Goal: Information Seeking & Learning: Learn about a topic

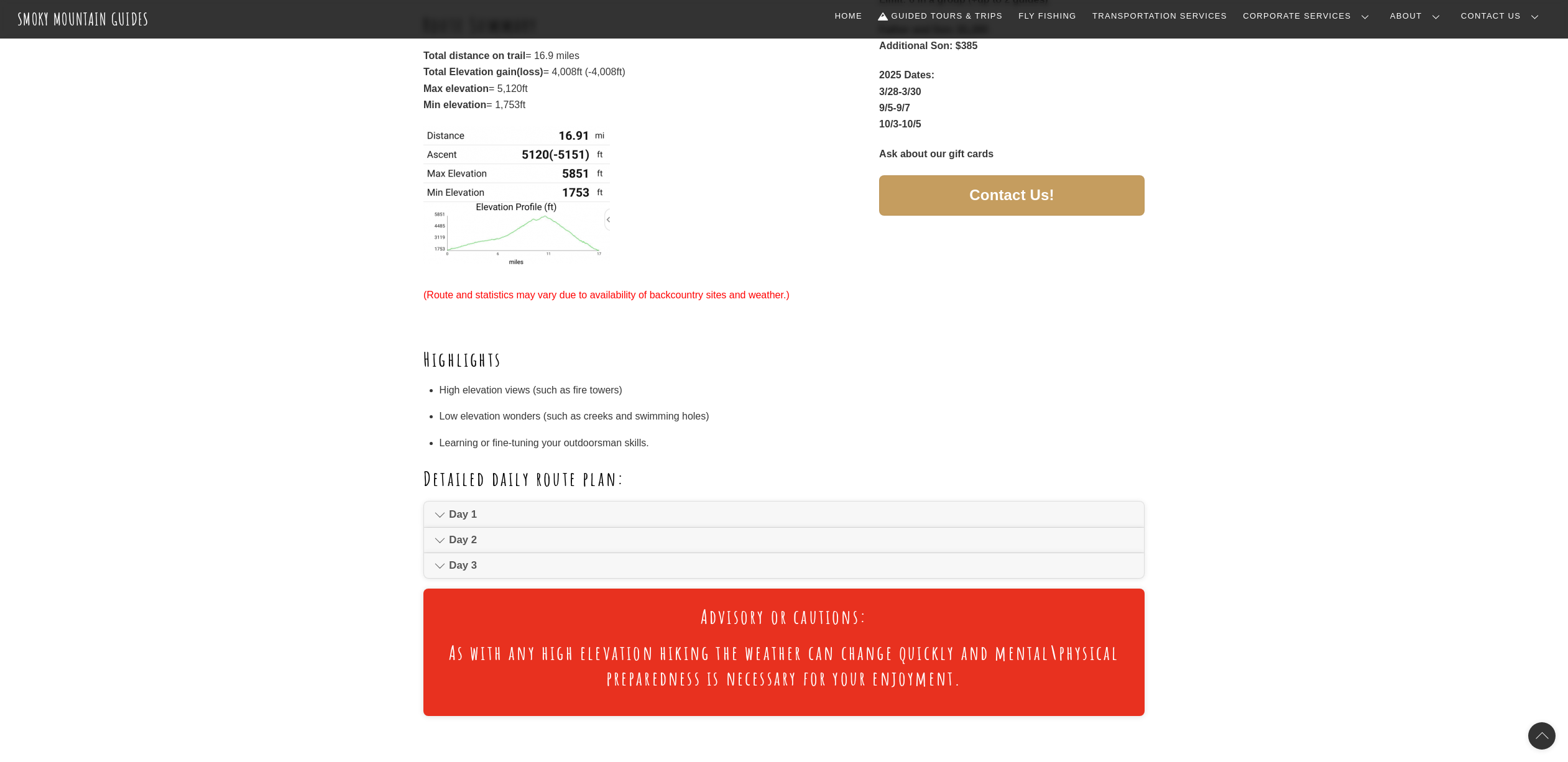
scroll to position [479, 0]
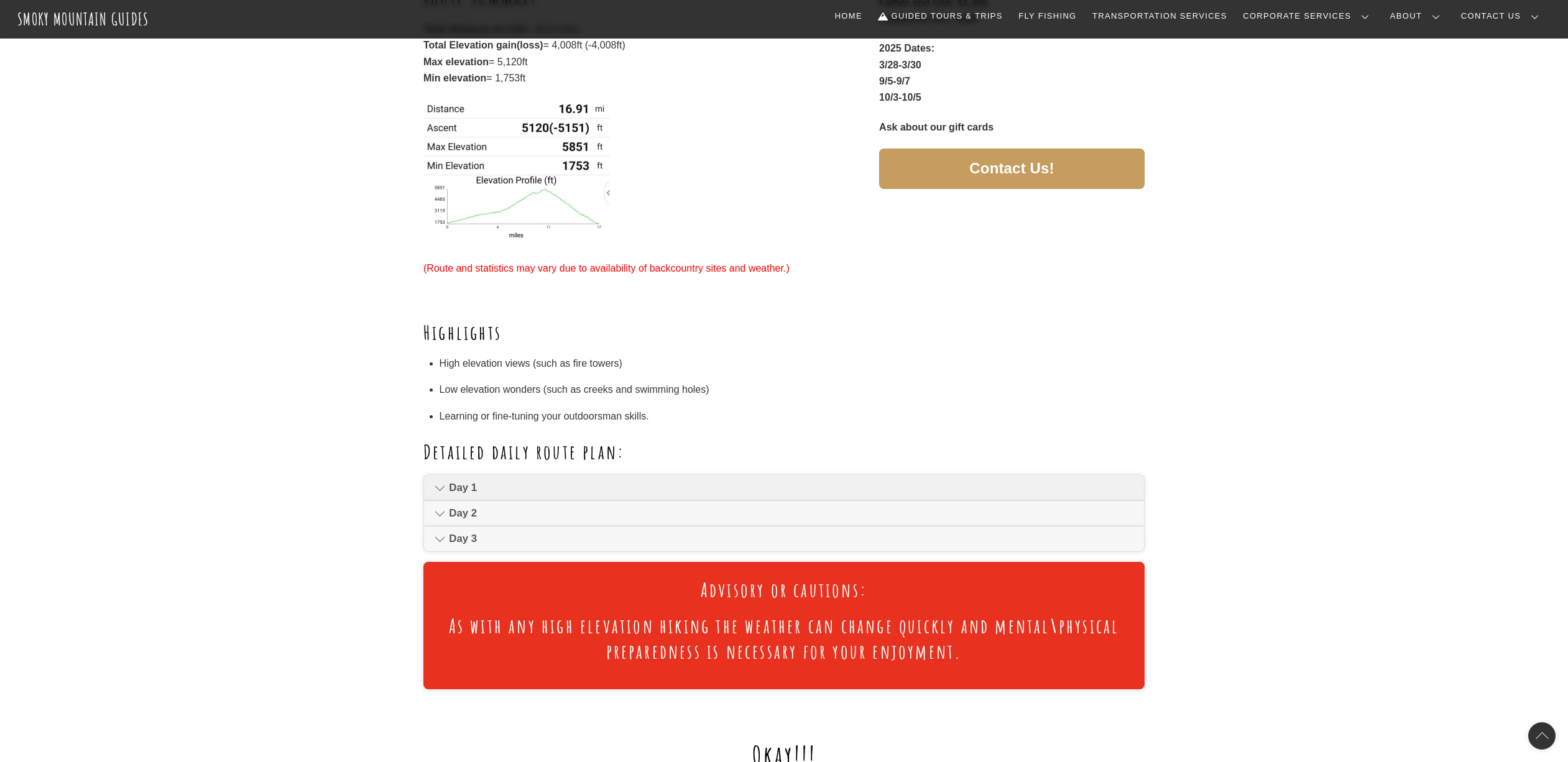
click at [443, 480] on icon at bounding box center [440, 487] width 11 height 15
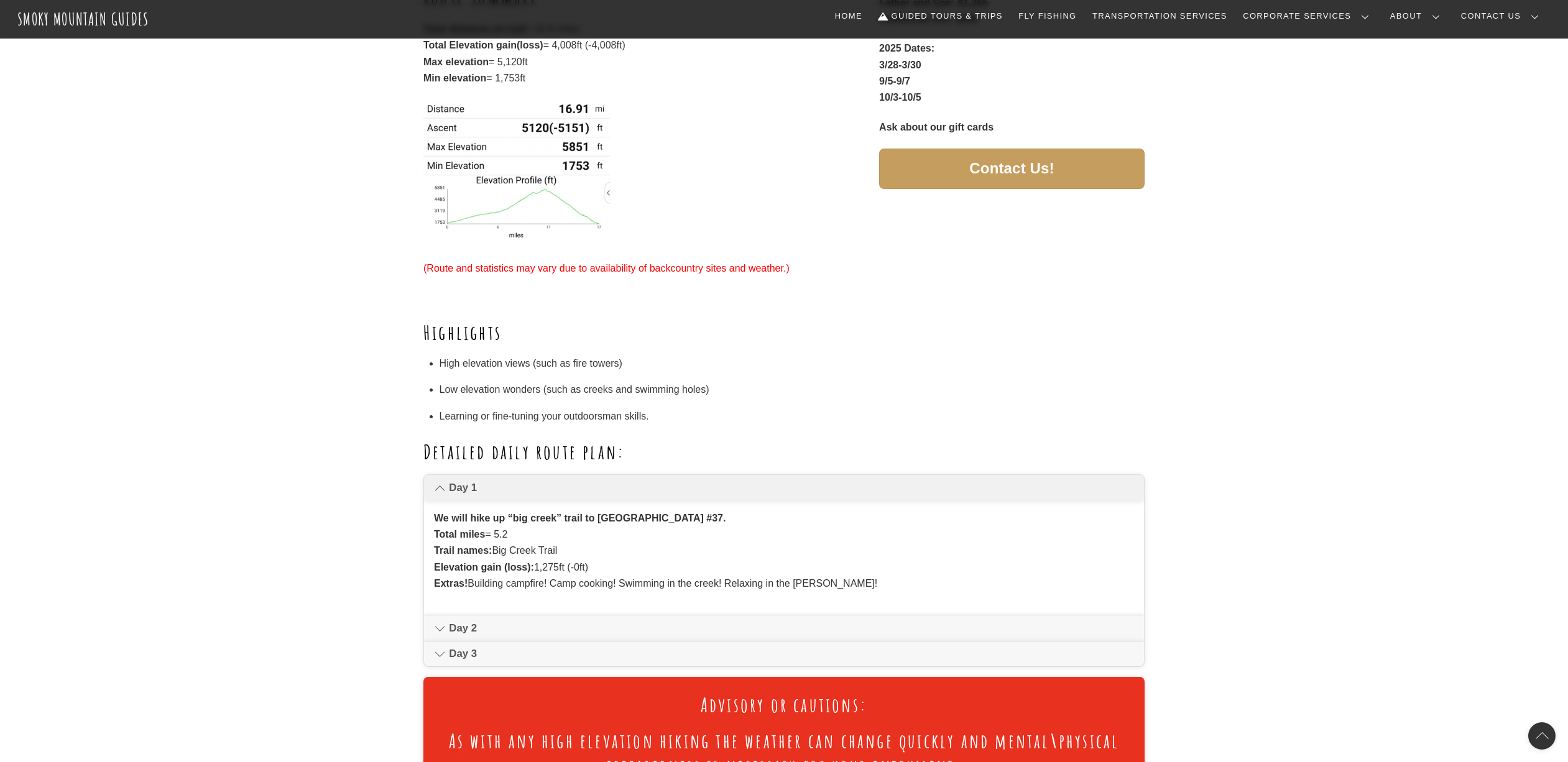
click at [442, 482] on icon at bounding box center [440, 487] width 11 height 15
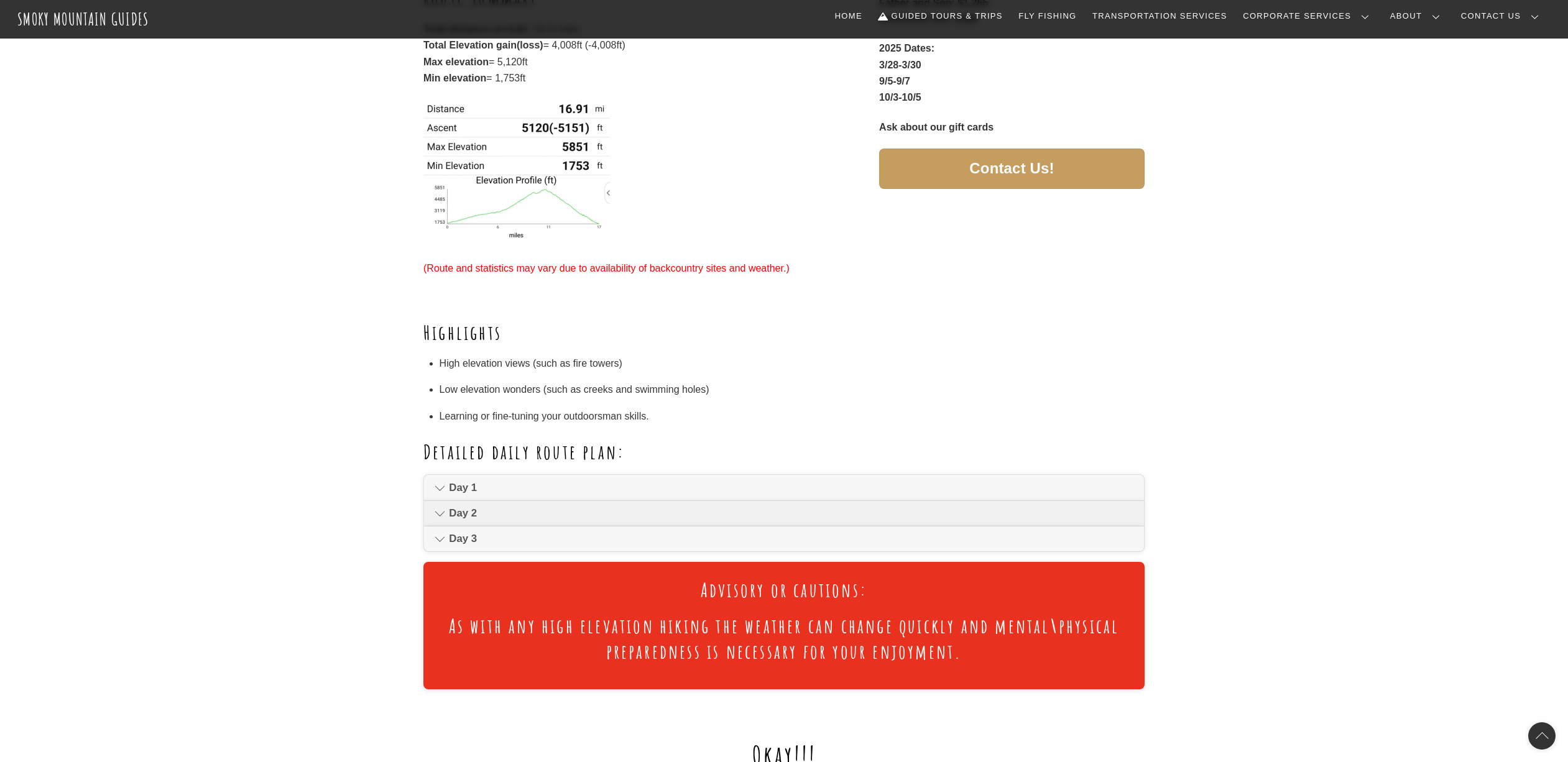
click at [445, 502] on link "Day 2" at bounding box center [784, 513] width 720 height 25
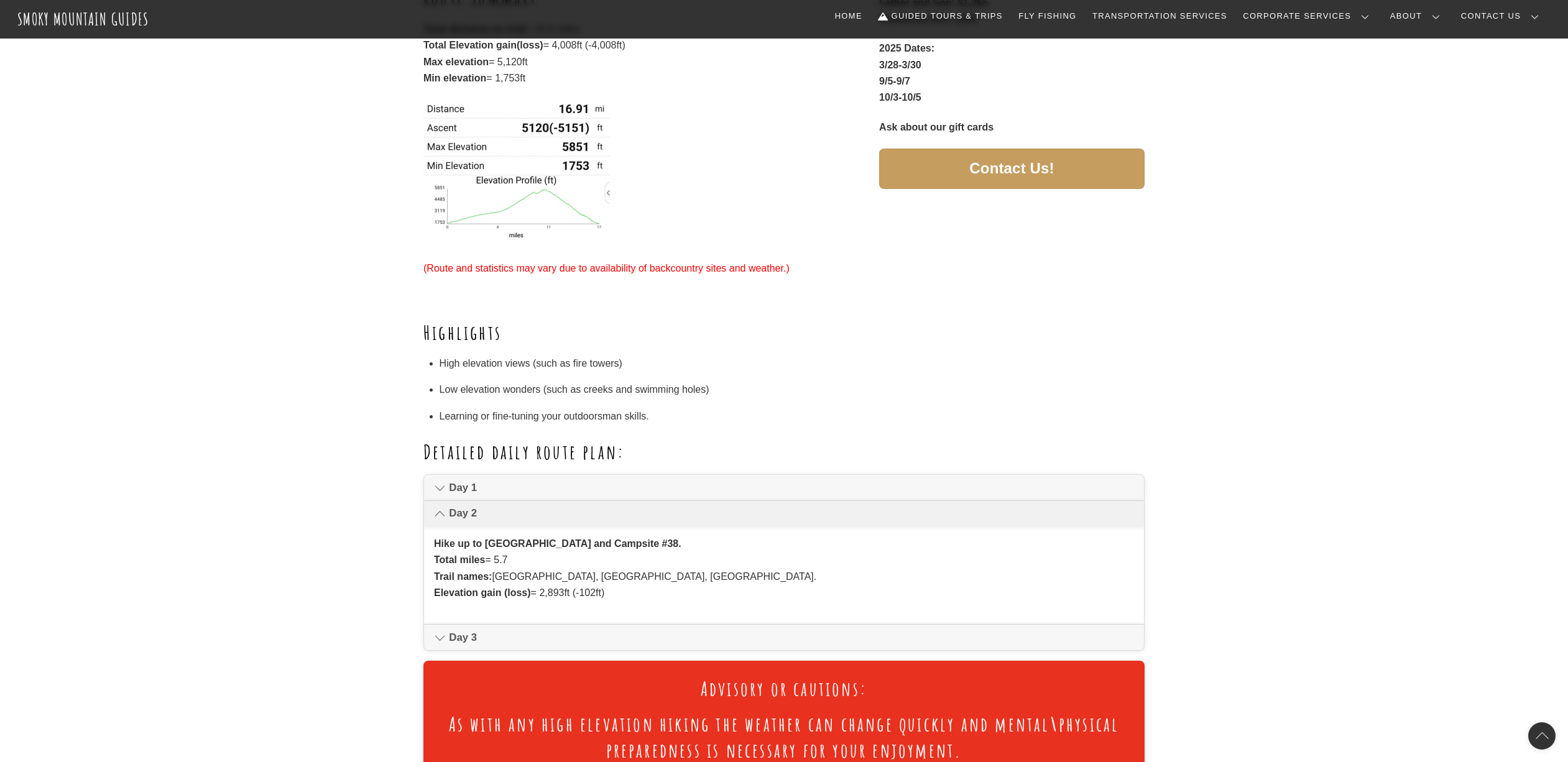
click at [444, 506] on icon at bounding box center [440, 513] width 11 height 15
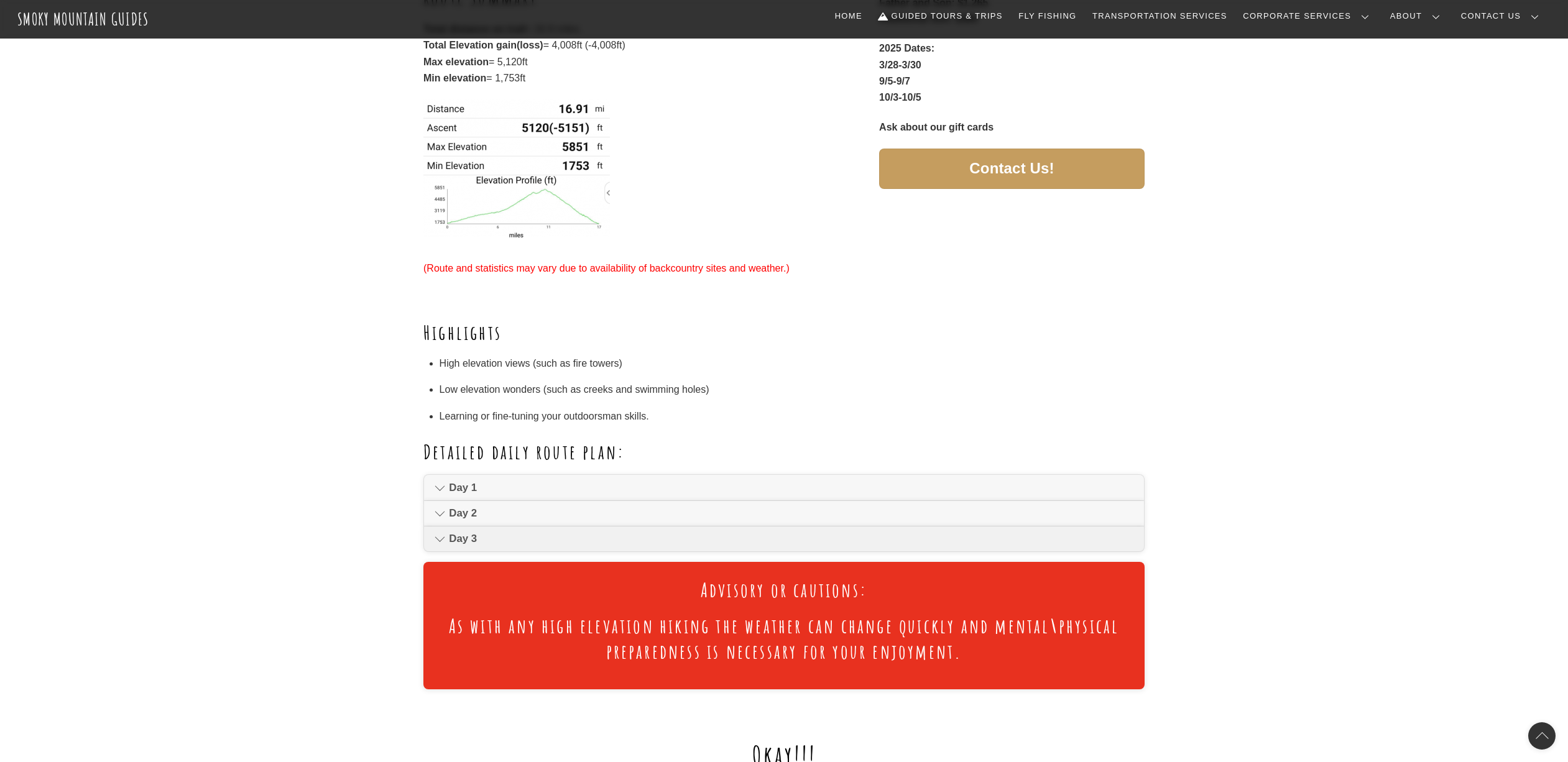
click at [442, 537] on icon at bounding box center [440, 539] width 11 height 15
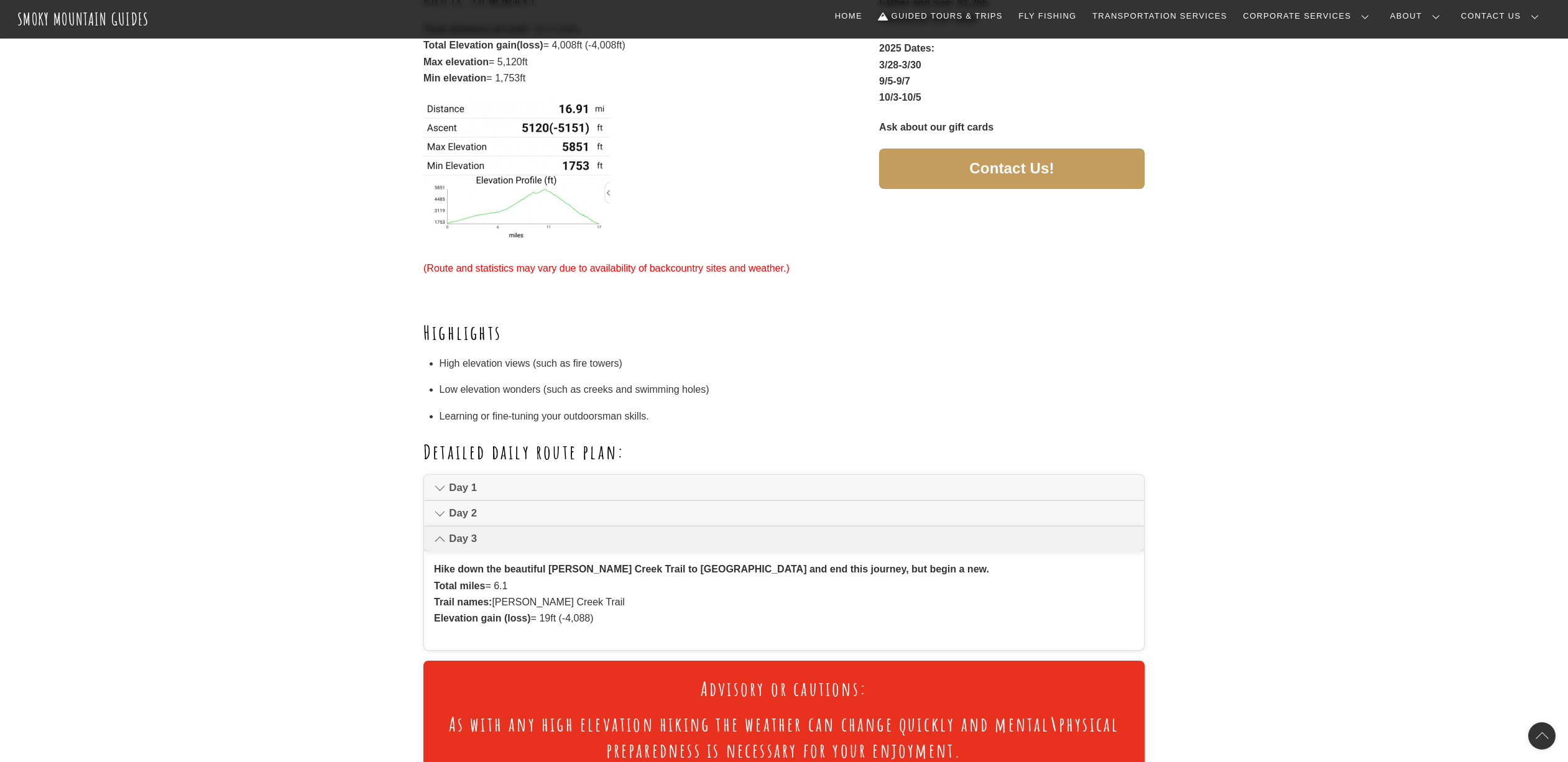
click at [442, 537] on icon at bounding box center [440, 539] width 11 height 15
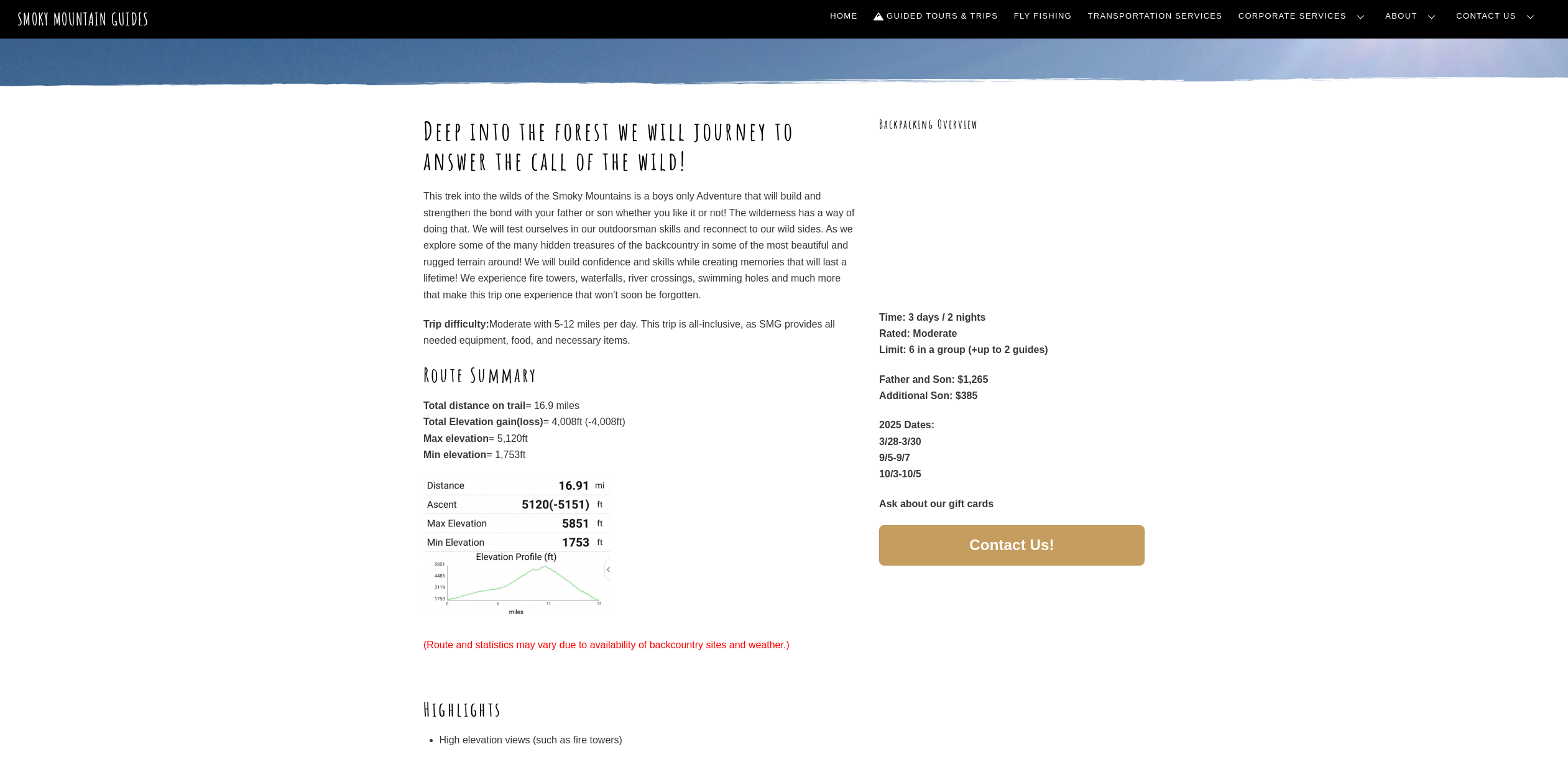
scroll to position [0, 0]
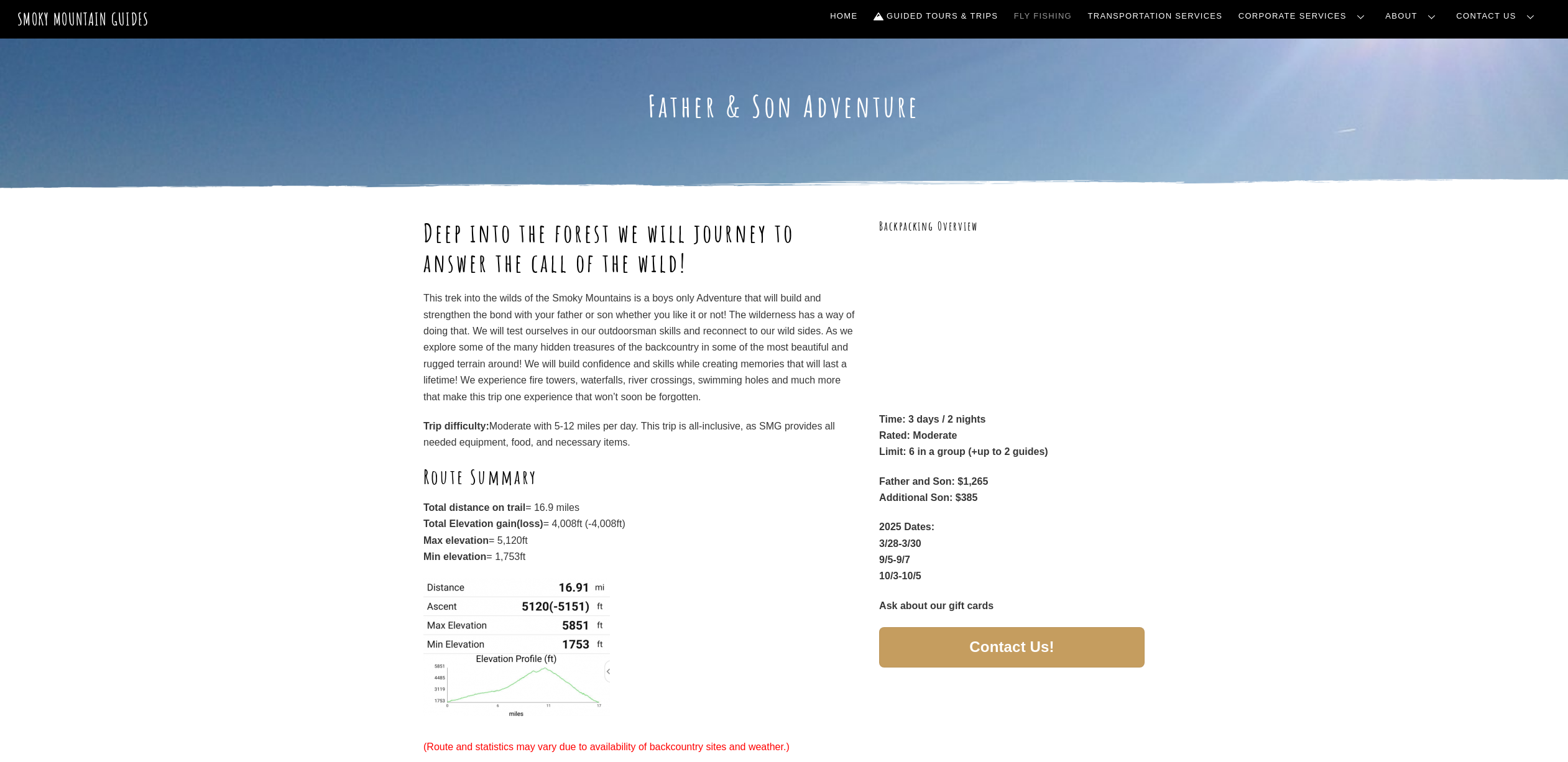
click at [1077, 18] on link "Fly Fishing" at bounding box center [1043, 15] width 68 height 26
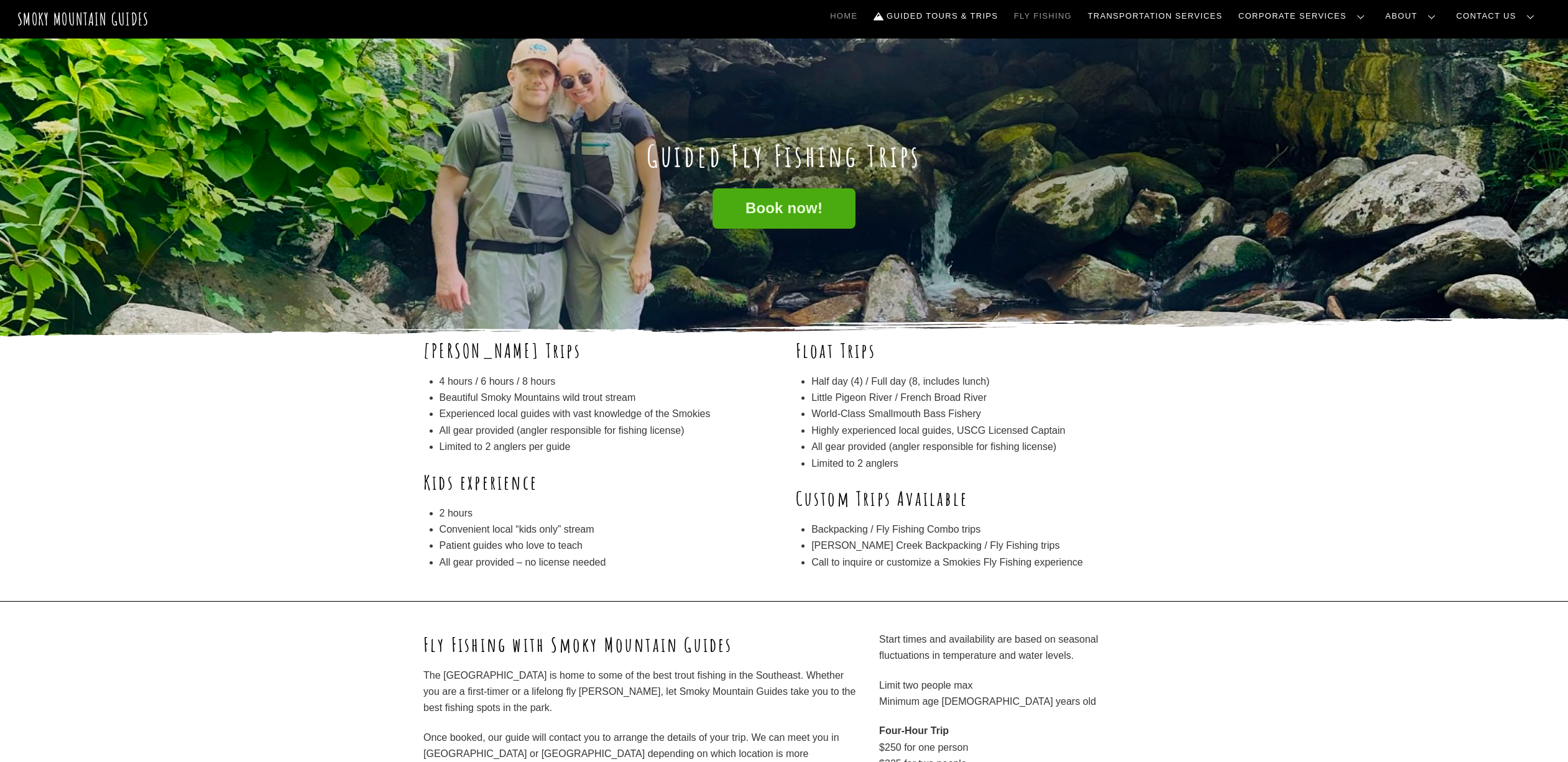
click at [862, 13] on link "Home" at bounding box center [843, 15] width 37 height 26
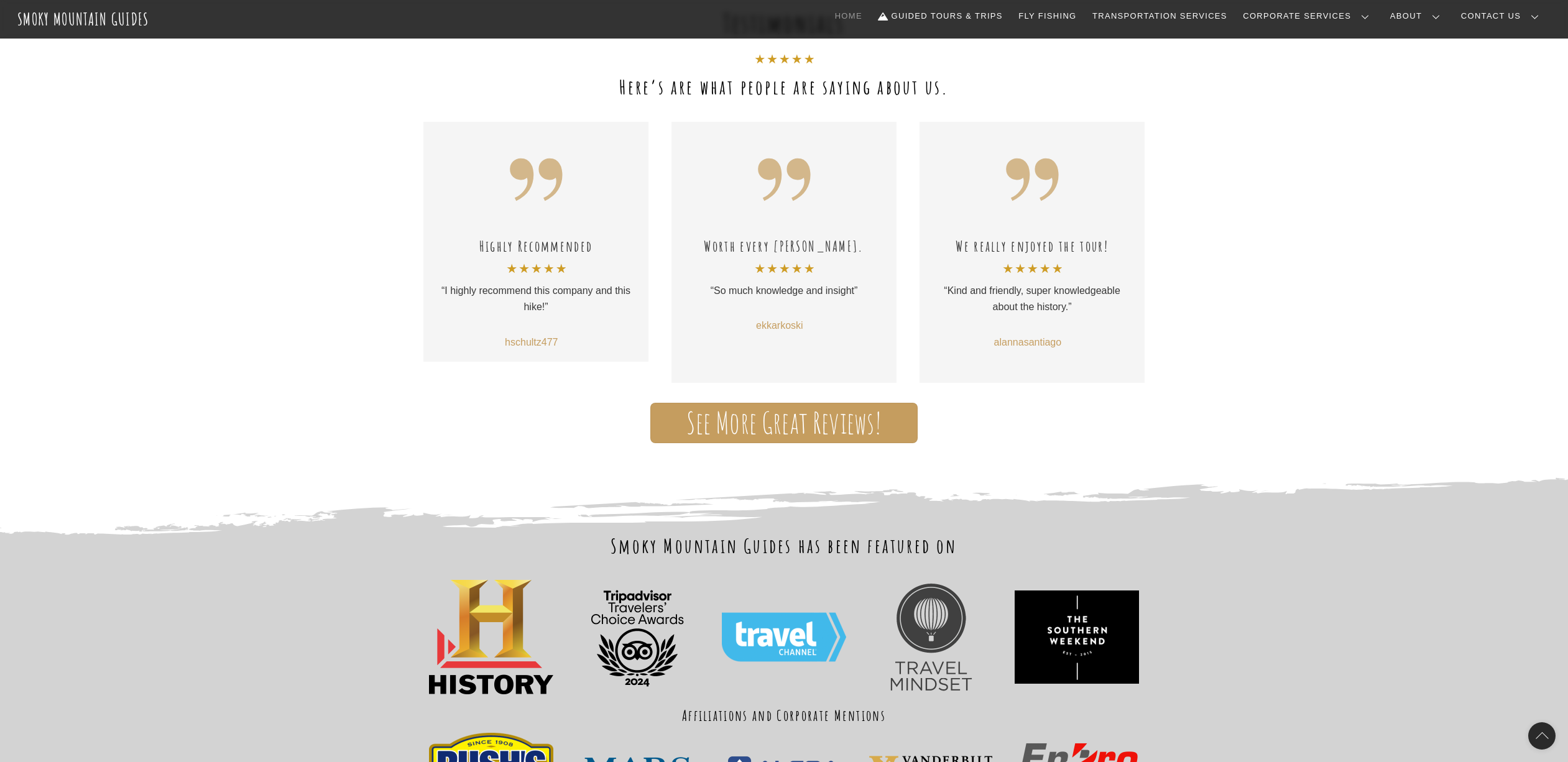
scroll to position [842, 0]
